Goal: Task Accomplishment & Management: Manage account settings

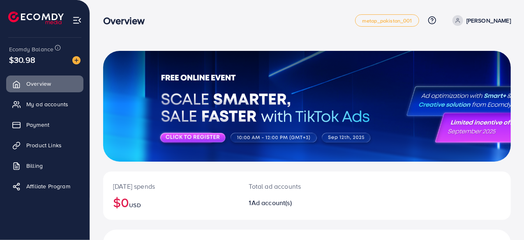
click at [178, 139] on div at bounding box center [307, 106] width 408 height 111
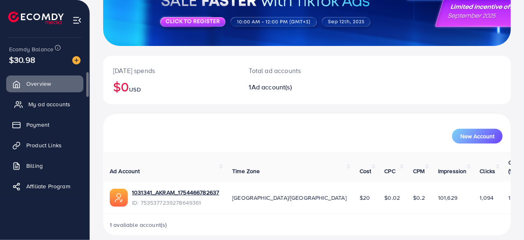
click at [66, 102] on span "My ad accounts" at bounding box center [49, 104] width 42 height 8
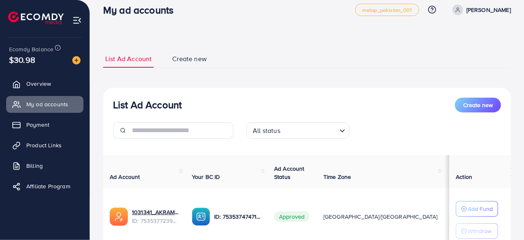
scroll to position [5, 0]
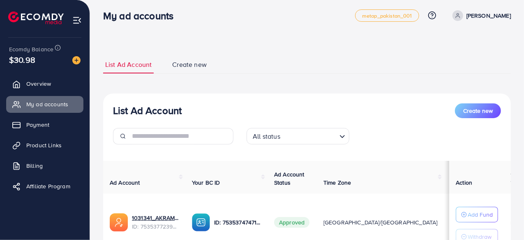
click at [188, 66] on span "Create new" at bounding box center [189, 64] width 35 height 9
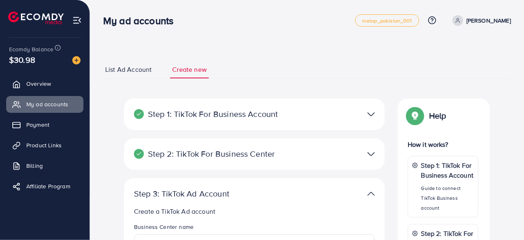
click at [372, 119] on img at bounding box center [371, 115] width 7 height 12
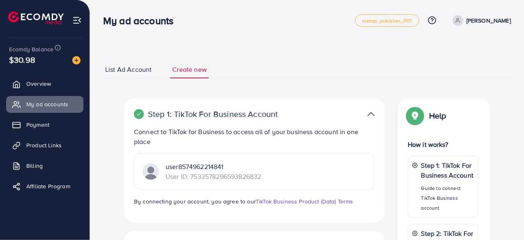
click at [372, 119] on img at bounding box center [371, 115] width 7 height 12
click at [369, 116] on img at bounding box center [371, 115] width 7 height 12
click at [371, 113] on img at bounding box center [371, 115] width 7 height 12
click at [370, 111] on img at bounding box center [371, 115] width 7 height 12
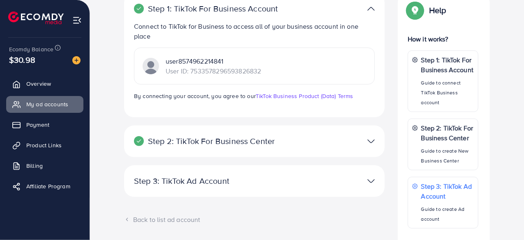
scroll to position [109, 0]
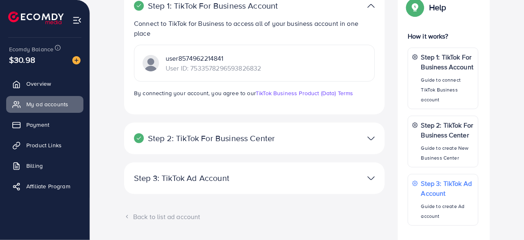
click at [368, 138] on img at bounding box center [371, 139] width 7 height 12
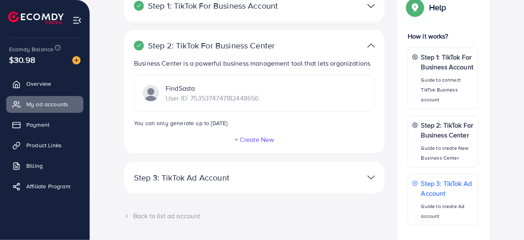
click at [370, 177] on img at bounding box center [371, 178] width 7 height 12
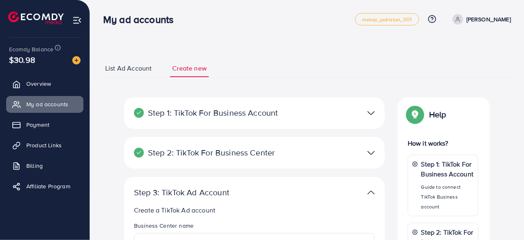
scroll to position [0, 0]
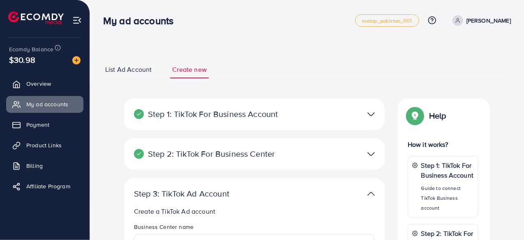
click at [368, 115] on img at bounding box center [371, 115] width 7 height 12
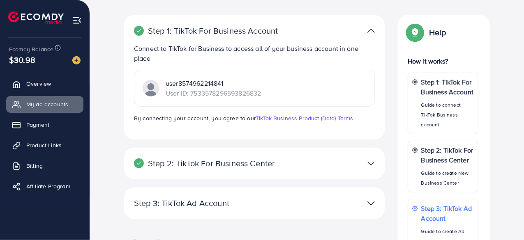
scroll to position [84, 0]
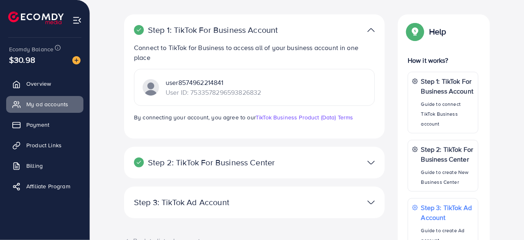
click at [373, 160] on img at bounding box center [371, 163] width 7 height 12
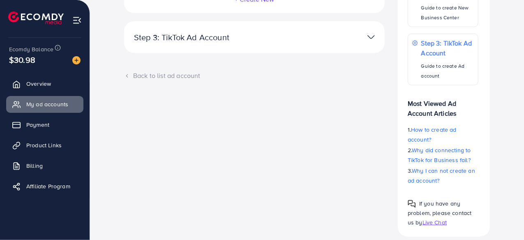
scroll to position [257, 0]
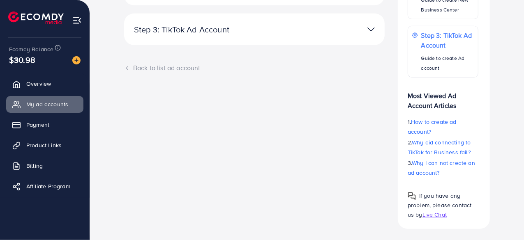
click at [369, 29] on img at bounding box center [371, 29] width 7 height 12
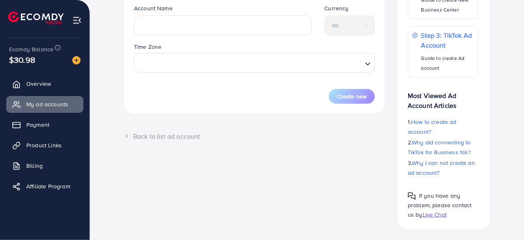
click at [175, 138] on div "Back to list ad account" at bounding box center [254, 136] width 261 height 9
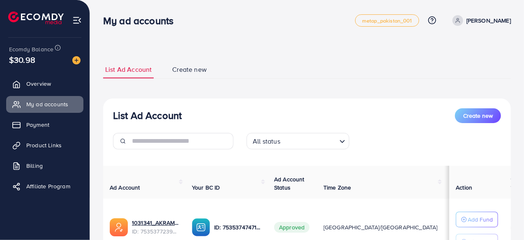
scroll to position [76, 0]
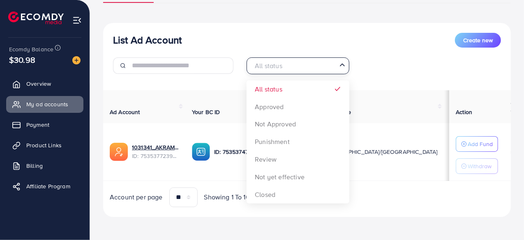
click at [344, 63] on icon "Search for option" at bounding box center [342, 65] width 8 height 8
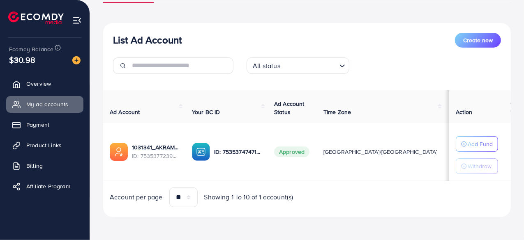
click at [344, 63] on icon "Search for option" at bounding box center [342, 66] width 8 height 8
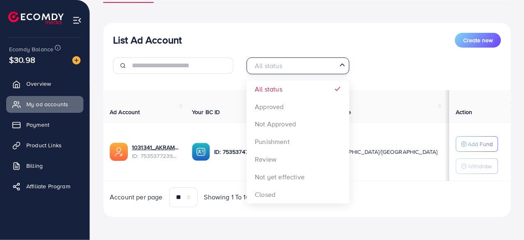
click at [344, 63] on icon "Search for option" at bounding box center [342, 65] width 8 height 8
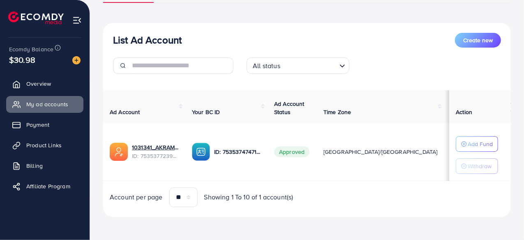
click at [344, 63] on icon "Search for option" at bounding box center [342, 66] width 8 height 8
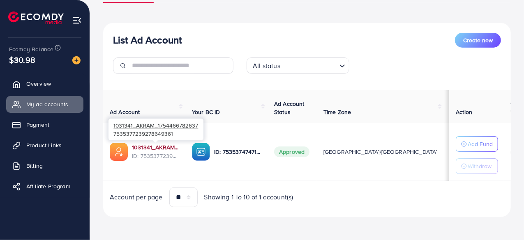
click at [154, 146] on link "1031341_AKRAM_1754466782637" at bounding box center [155, 147] width 47 height 8
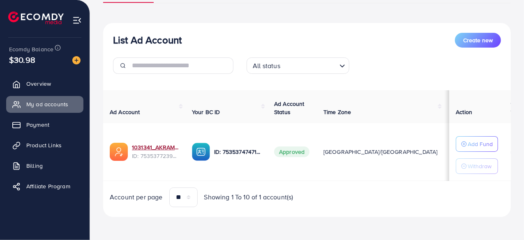
scroll to position [0, 0]
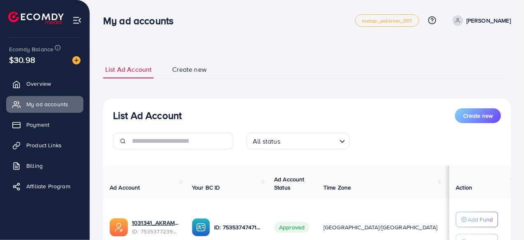
click at [187, 71] on span "Create new" at bounding box center [189, 69] width 35 height 9
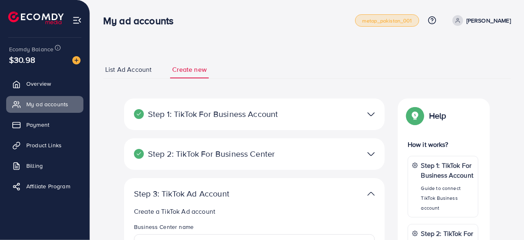
click at [401, 21] on span "metap_pakistan_001" at bounding box center [387, 20] width 50 height 5
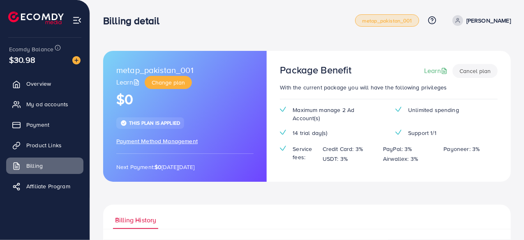
click at [486, 17] on p "[PERSON_NAME]" at bounding box center [489, 21] width 44 height 10
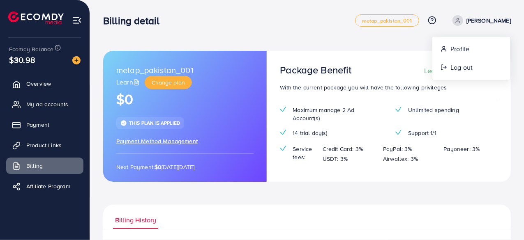
click at [293, 27] on div "Billing detail metap_pakistan_001 Help Center Contact Support Plans and Pricing…" at bounding box center [307, 20] width 408 height 23
click at [48, 145] on span "Product Links" at bounding box center [45, 145] width 35 height 8
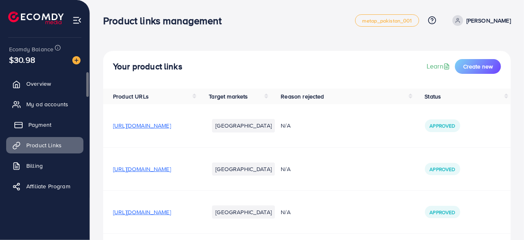
click at [34, 127] on span "Payment" at bounding box center [39, 125] width 23 height 8
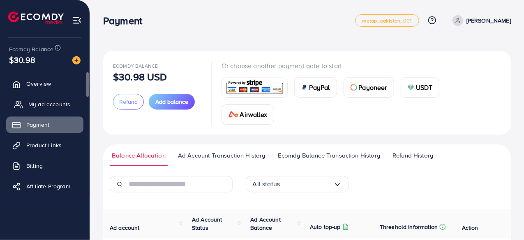
click at [42, 106] on span "My ad accounts" at bounding box center [49, 104] width 42 height 8
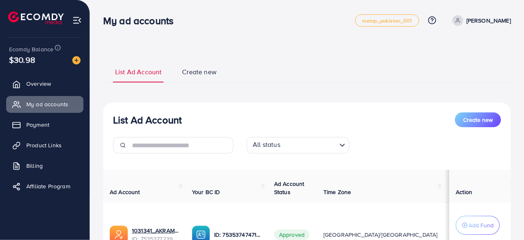
click at [485, 20] on p "[PERSON_NAME]" at bounding box center [489, 21] width 44 height 10
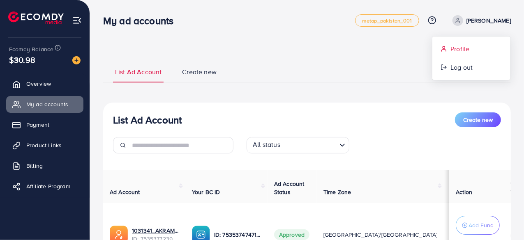
click at [451, 53] on span "Profile" at bounding box center [460, 49] width 19 height 10
select select "**********"
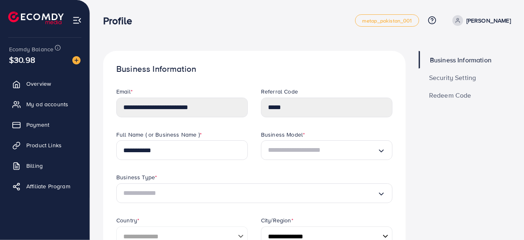
click at [441, 80] on span "Security Setting" at bounding box center [452, 77] width 47 height 7
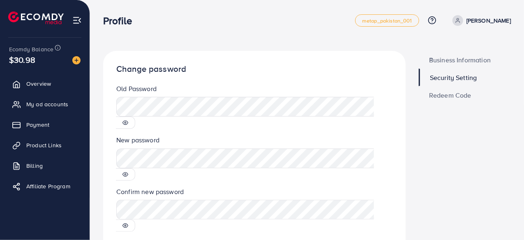
click at [439, 94] on span "Redeem Code" at bounding box center [450, 95] width 42 height 7
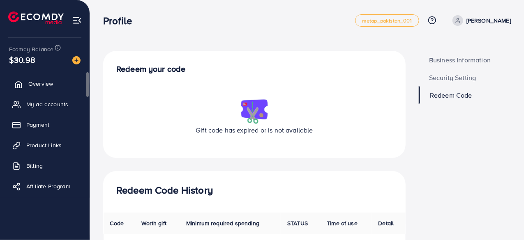
click at [25, 83] on link "Overview" at bounding box center [44, 84] width 77 height 16
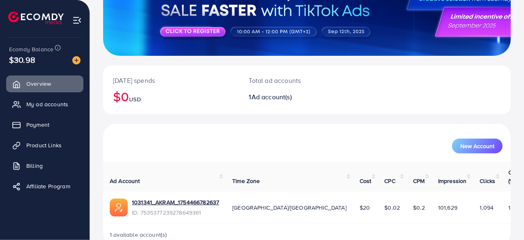
scroll to position [106, 0]
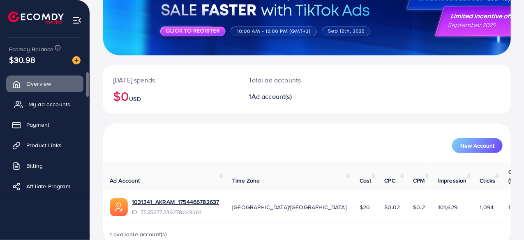
click at [26, 110] on link "My ad accounts" at bounding box center [44, 104] width 77 height 16
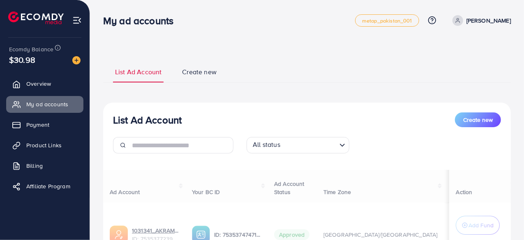
select select
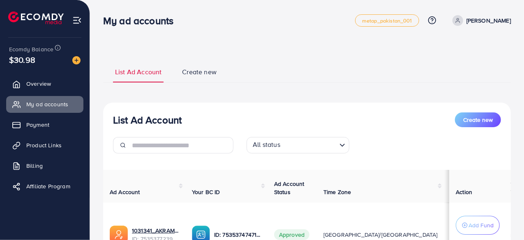
click at [193, 72] on span "Create new" at bounding box center [199, 71] width 35 height 9
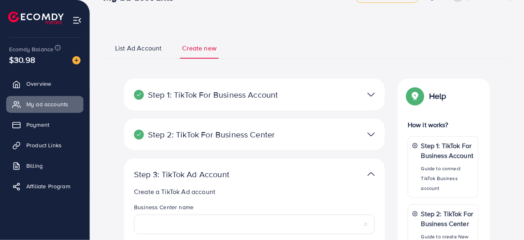
scroll to position [24, 0]
click at [372, 94] on img at bounding box center [371, 95] width 7 height 12
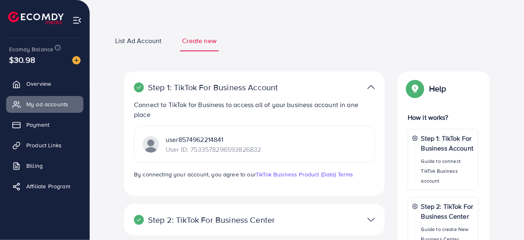
scroll to position [32, 0]
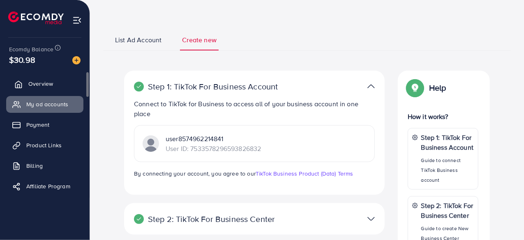
click at [44, 83] on span "Overview" at bounding box center [40, 84] width 25 height 8
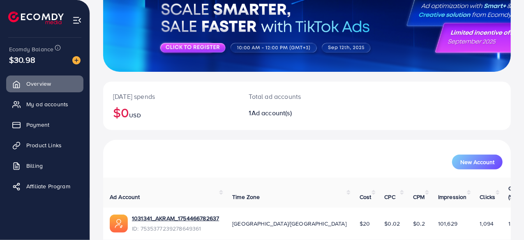
scroll to position [116, 0]
